Goal: Transaction & Acquisition: Purchase product/service

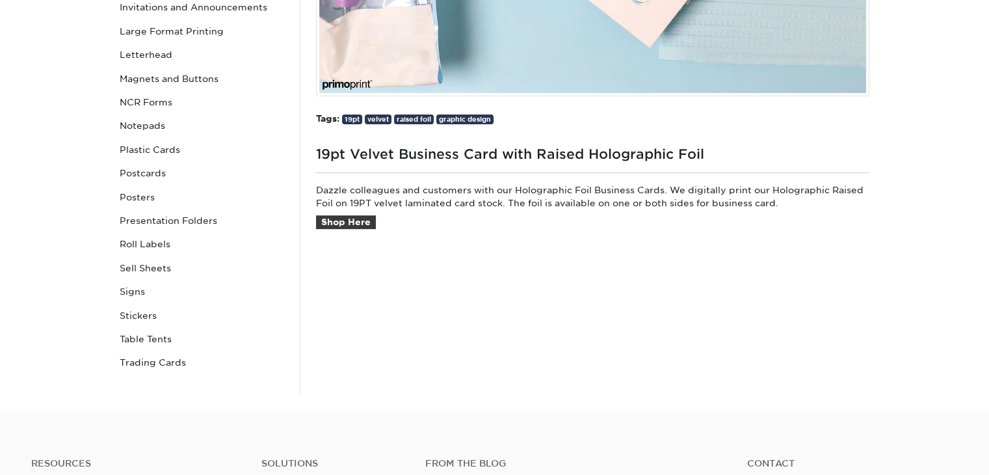
scroll to position [455, 0]
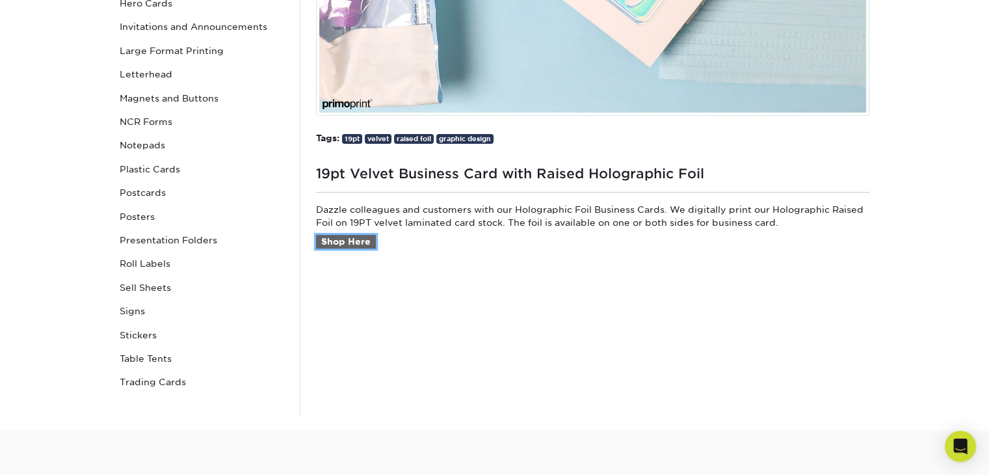
click at [360, 239] on link "Shop Here" at bounding box center [346, 242] width 60 height 14
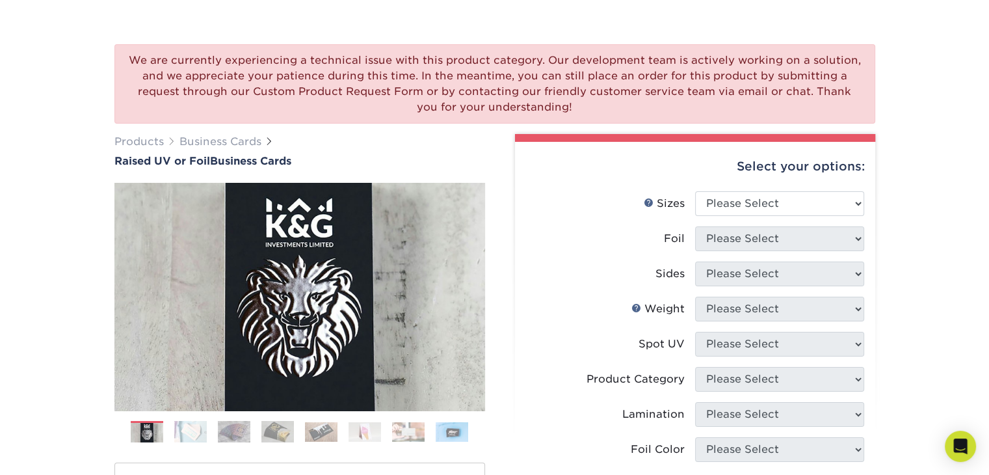
scroll to position [130, 0]
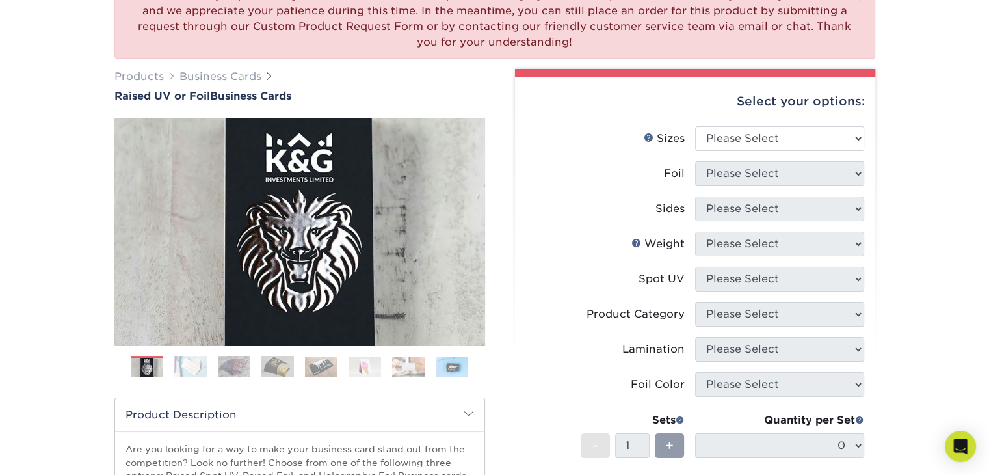
click at [866, 133] on div "Select your options: Sizes Help Sizes Please Select 2" x 3.5" - Standard Foil P…" at bounding box center [695, 383] width 360 height 612
click at [861, 136] on select "Please Select 2" x 3.5" - Standard" at bounding box center [779, 138] width 169 height 25
select select "2.00x3.50"
click at [695, 126] on select "Please Select 2" x 3.5" - Standard" at bounding box center [779, 138] width 169 height 25
click at [838, 165] on select "Please Select No Yes" at bounding box center [779, 173] width 169 height 25
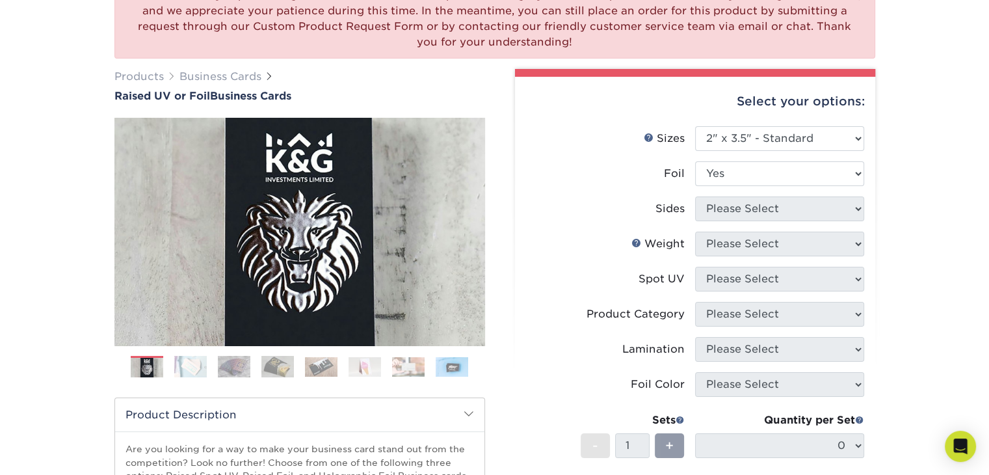
click at [695, 161] on select "Please Select No Yes" at bounding box center [779, 173] width 169 height 25
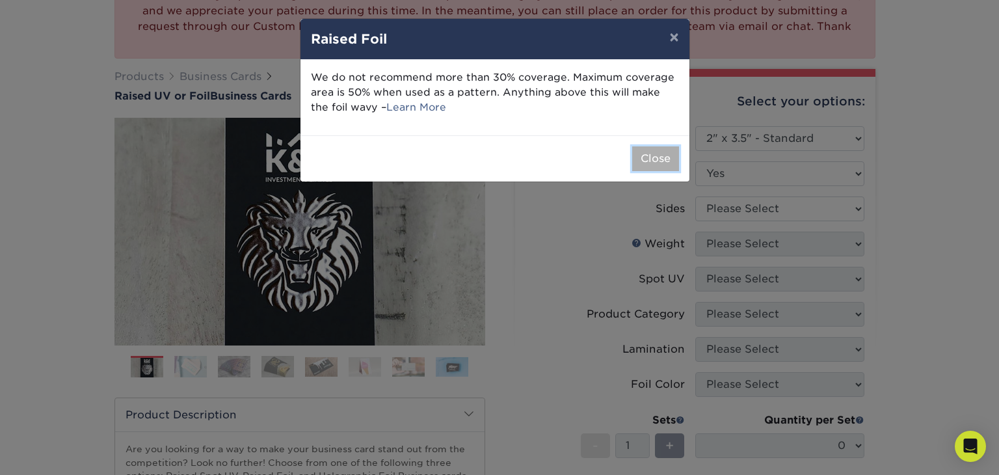
click at [659, 161] on button "Close" at bounding box center [655, 158] width 47 height 25
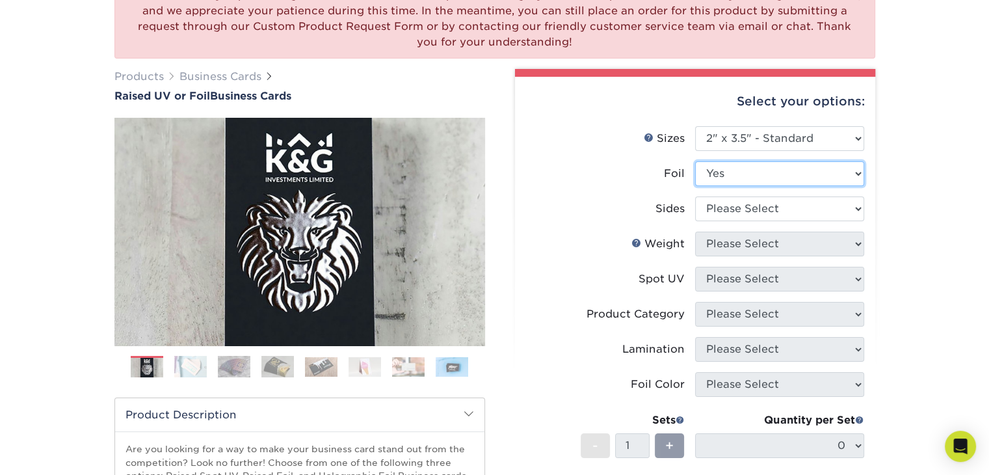
click at [786, 179] on select "Please Select No Yes" at bounding box center [779, 173] width 169 height 25
select select "0"
click at [695, 161] on select "Please Select No Yes" at bounding box center [779, 173] width 169 height 25
click at [789, 202] on select "Please Select Print Both Sides Print Front Only" at bounding box center [779, 208] width 169 height 25
select select "13abbda7-1d64-4f25-8bb2-c179b224825d"
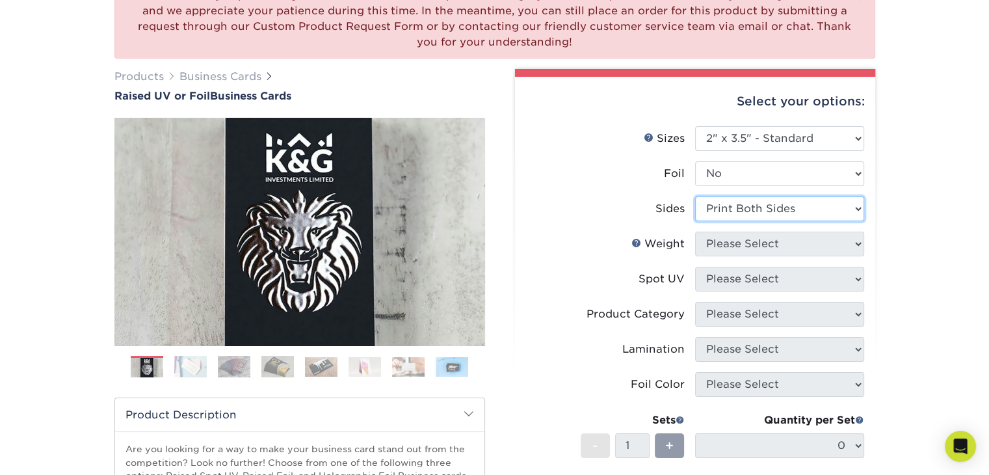
click at [695, 196] on select "Please Select Print Both Sides Print Front Only" at bounding box center [779, 208] width 169 height 25
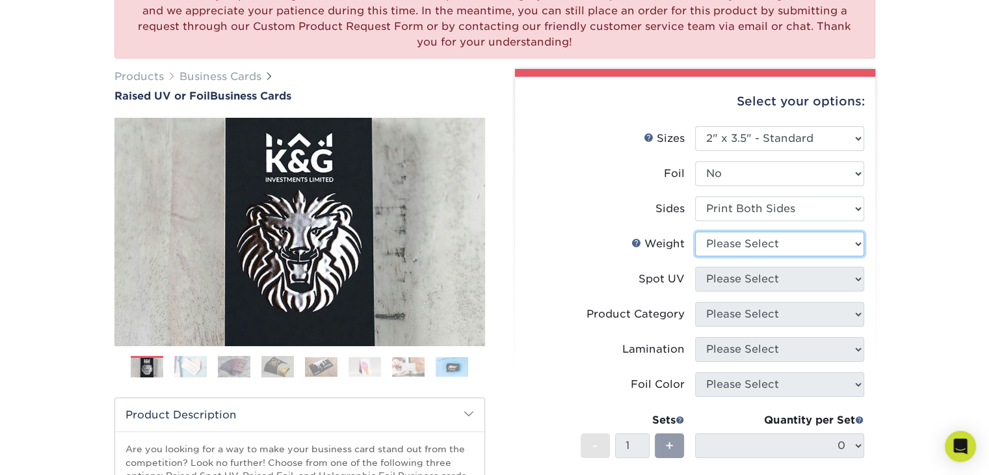
click at [801, 245] on select "Please Select 16PT" at bounding box center [779, 243] width 169 height 25
select select "16PT"
click at [695, 231] on select "Please Select 16PT" at bounding box center [779, 243] width 169 height 25
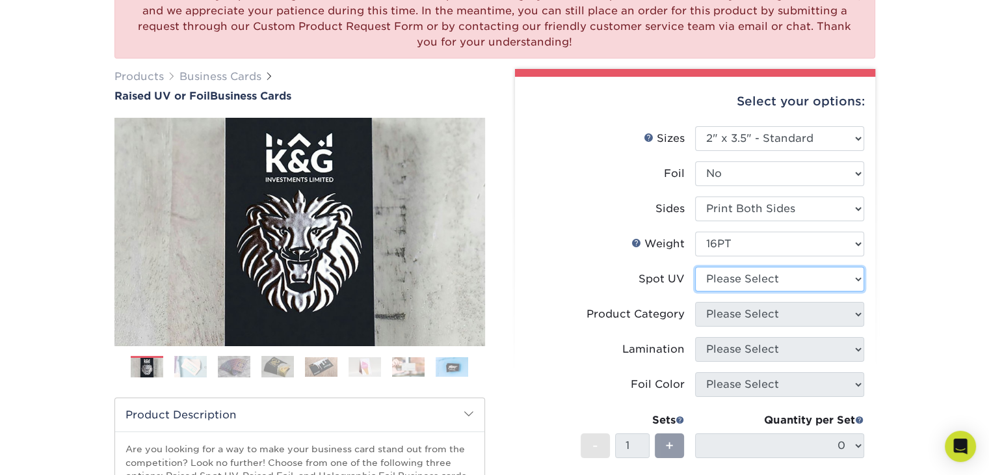
click at [812, 278] on select "Please Select No Spot UV Front Only" at bounding box center [779, 279] width 169 height 25
select select "3"
click at [695, 267] on select "Please Select No Spot UV Front Only" at bounding box center [779, 279] width 169 height 25
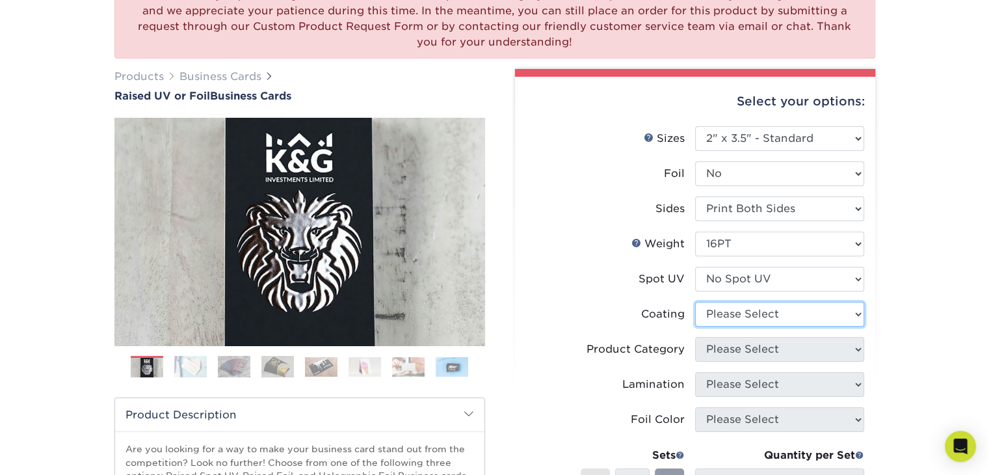
click at [799, 311] on select at bounding box center [779, 314] width 169 height 25
select select "3e7618de-abca-4bda-9f97-8b9129e913d8"
click at [695, 302] on select at bounding box center [779, 314] width 169 height 25
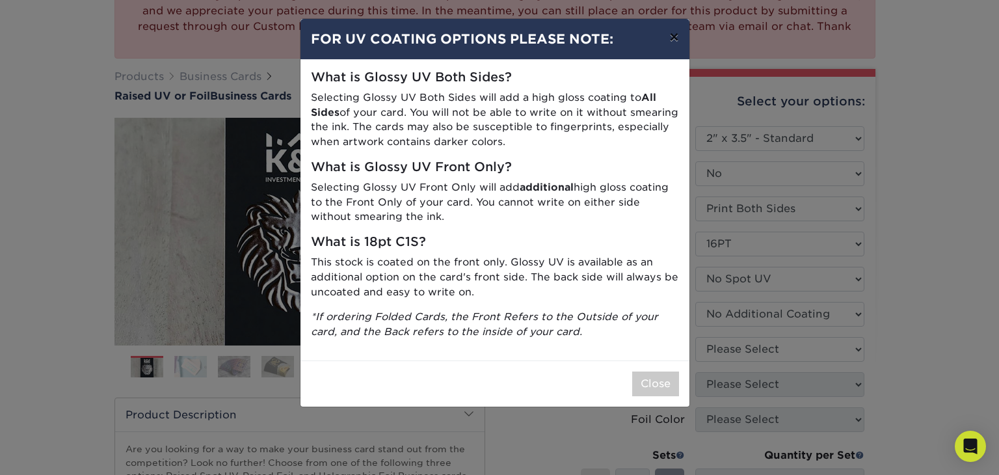
click at [668, 38] on button "×" at bounding box center [674, 37] width 30 height 36
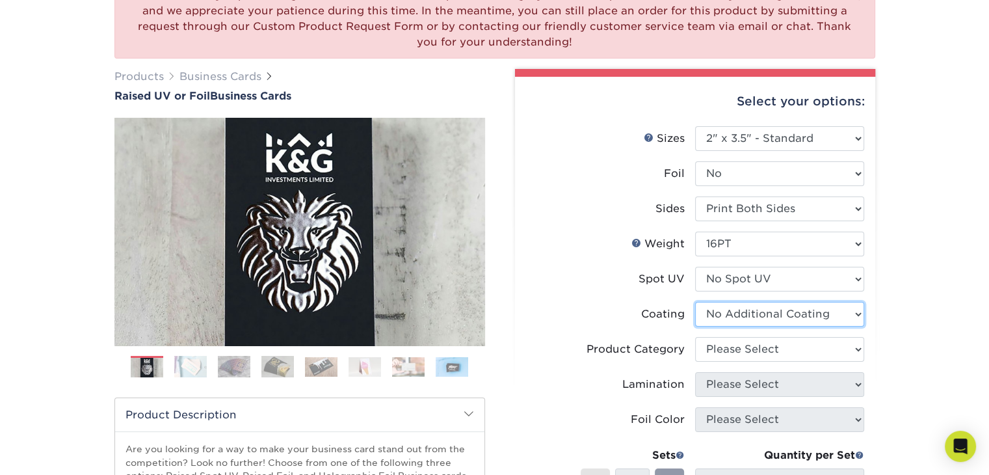
click at [821, 308] on select at bounding box center [779, 314] width 169 height 25
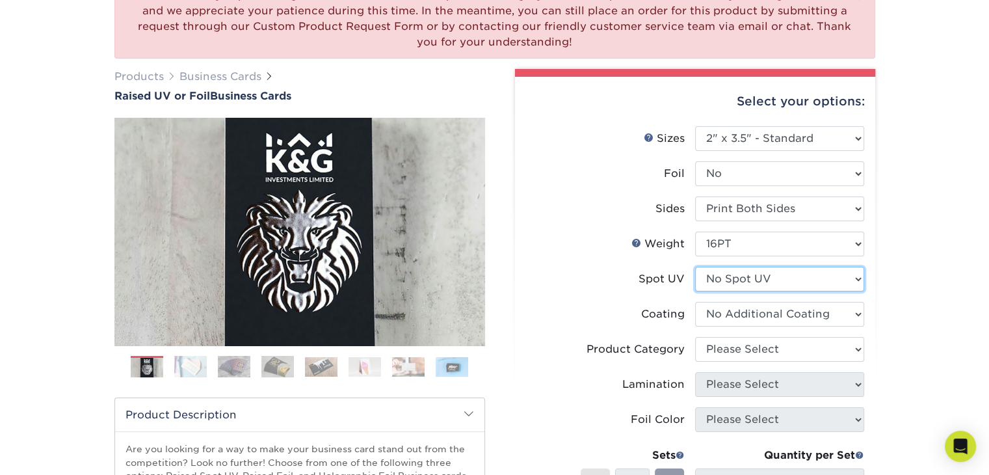
click at [802, 271] on select "Please Select No Spot UV Front Only" at bounding box center [779, 279] width 169 height 25
select select "1"
click at [695, 267] on select "Please Select No Spot UV Front Only" at bounding box center [779, 279] width 169 height 25
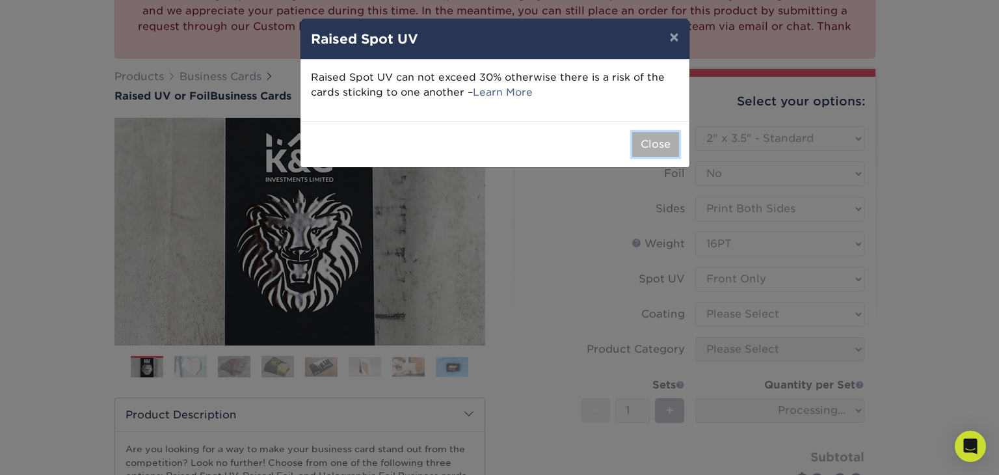
click at [656, 138] on button "Close" at bounding box center [655, 144] width 47 height 25
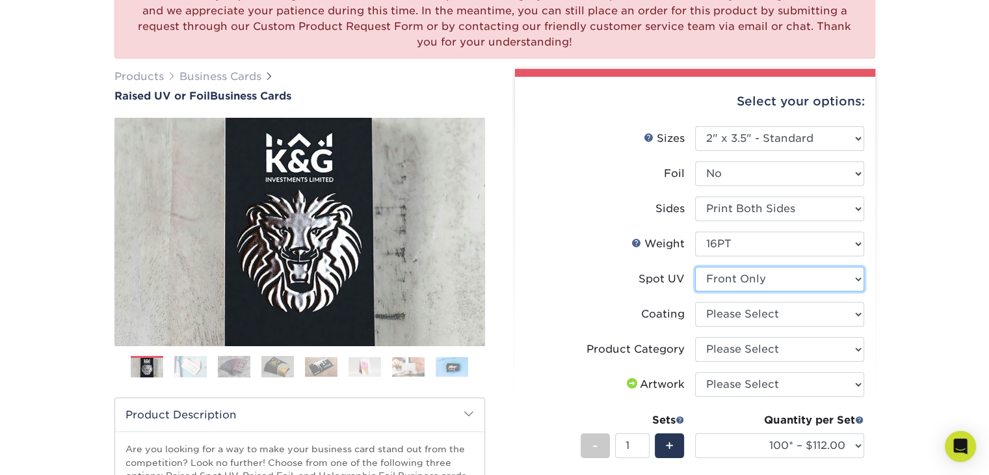
click at [768, 276] on select "Please Select No Spot UV Front Only" at bounding box center [779, 279] width 169 height 25
click at [695, 267] on select "Please Select No Spot UV Front Only" at bounding box center [779, 279] width 169 height 25
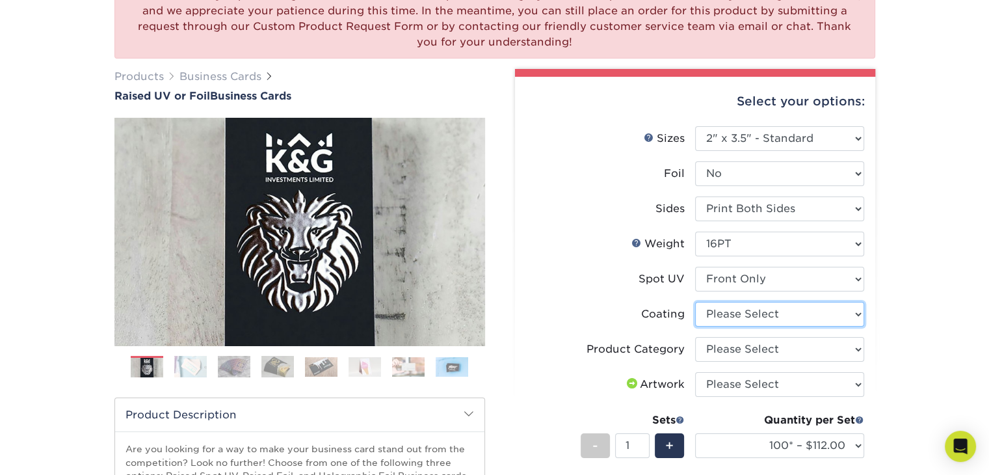
click at [773, 311] on select at bounding box center [779, 314] width 169 height 25
select select "3e7618de-abca-4bda-9f97-8b9129e913d8"
click at [695, 302] on select at bounding box center [779, 314] width 169 height 25
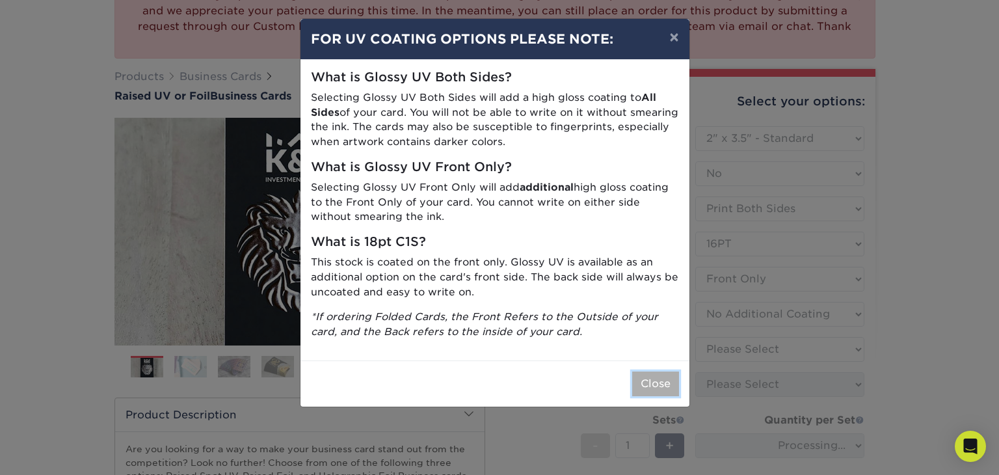
click at [640, 381] on button "Close" at bounding box center [655, 383] width 47 height 25
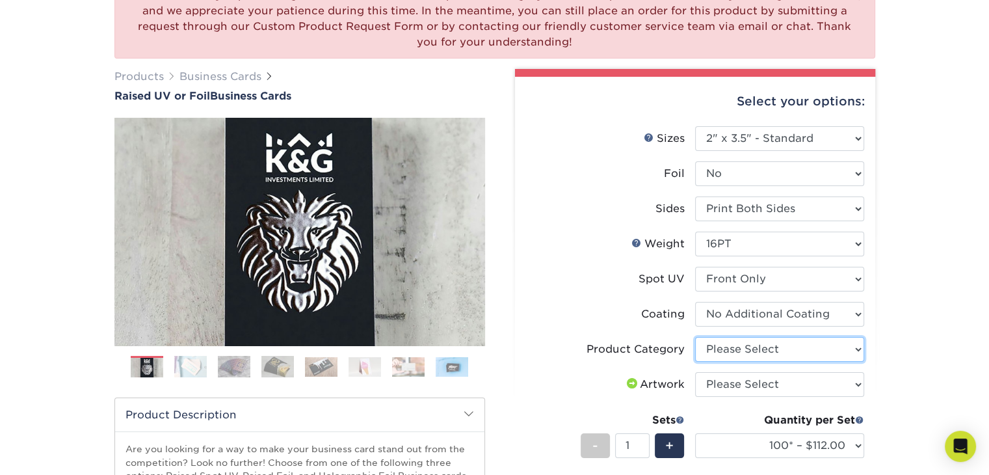
click at [746, 346] on select "Please Select Business Cards" at bounding box center [779, 349] width 169 height 25
select select "3b5148f1-0588-4f88-a218-97bcfdce65c1"
click at [695, 337] on select "Please Select Business Cards" at bounding box center [779, 349] width 169 height 25
click at [799, 378] on select "Please Select I will upload files I need a design - $100" at bounding box center [779, 384] width 169 height 25
select select "upload"
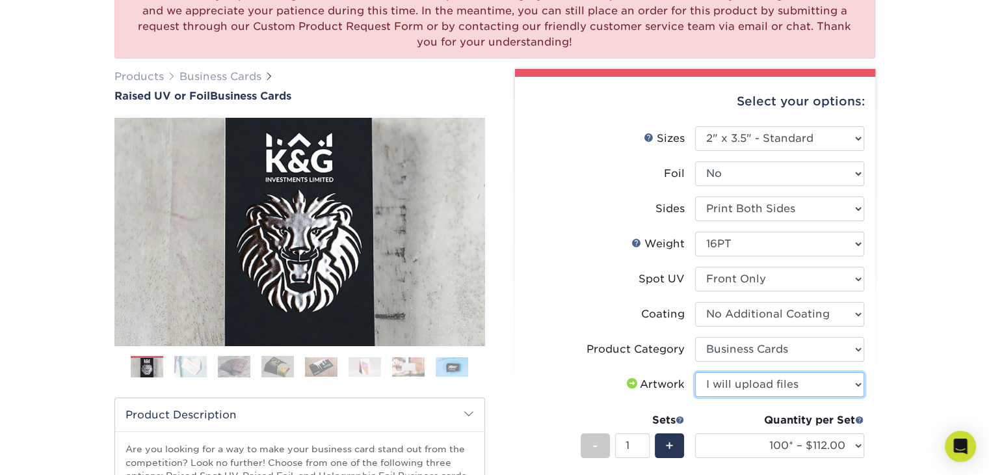
click at [695, 372] on select "Please Select I will upload files I need a design - $100" at bounding box center [779, 384] width 169 height 25
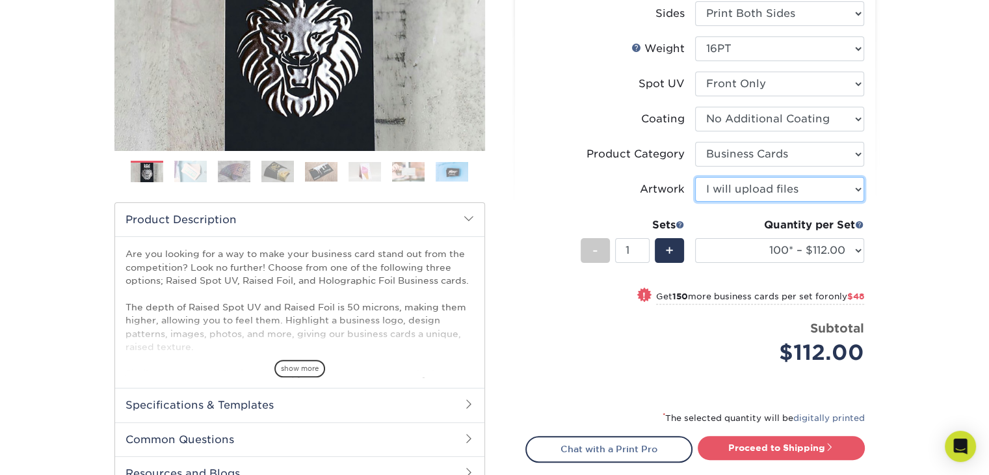
scroll to position [65, 0]
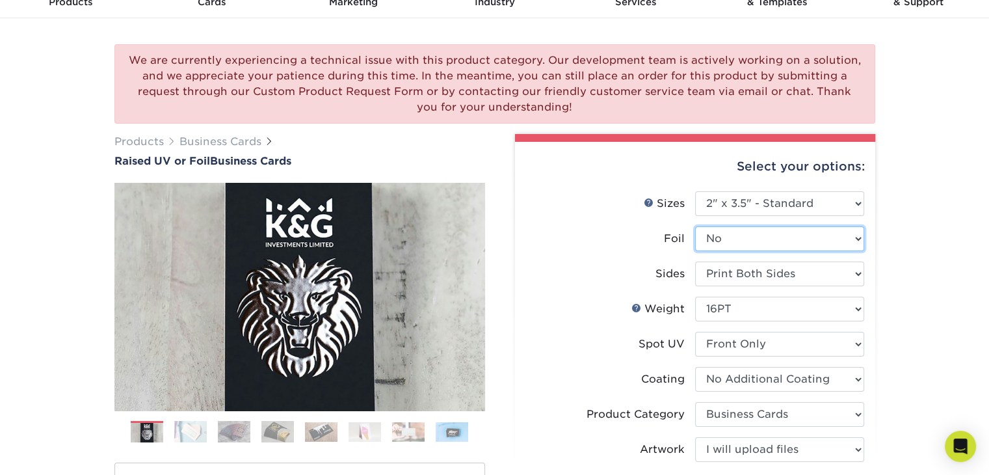
click at [819, 240] on select "Please Select No Yes" at bounding box center [779, 238] width 169 height 25
select select "1"
click at [695, 226] on select "Please Select No Yes" at bounding box center [779, 238] width 169 height 25
select select "-1"
select select
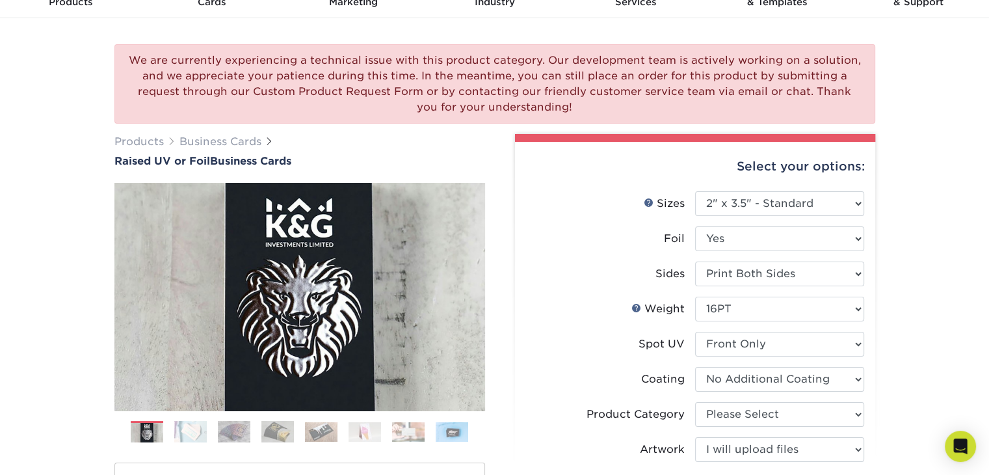
select select "-1"
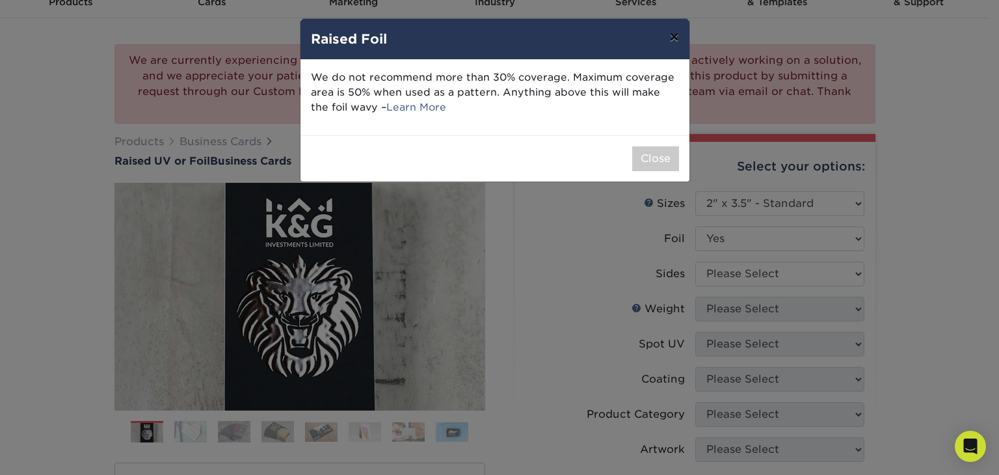
click at [672, 35] on button "×" at bounding box center [674, 37] width 30 height 36
